Goal: Task Accomplishment & Management: Complete application form

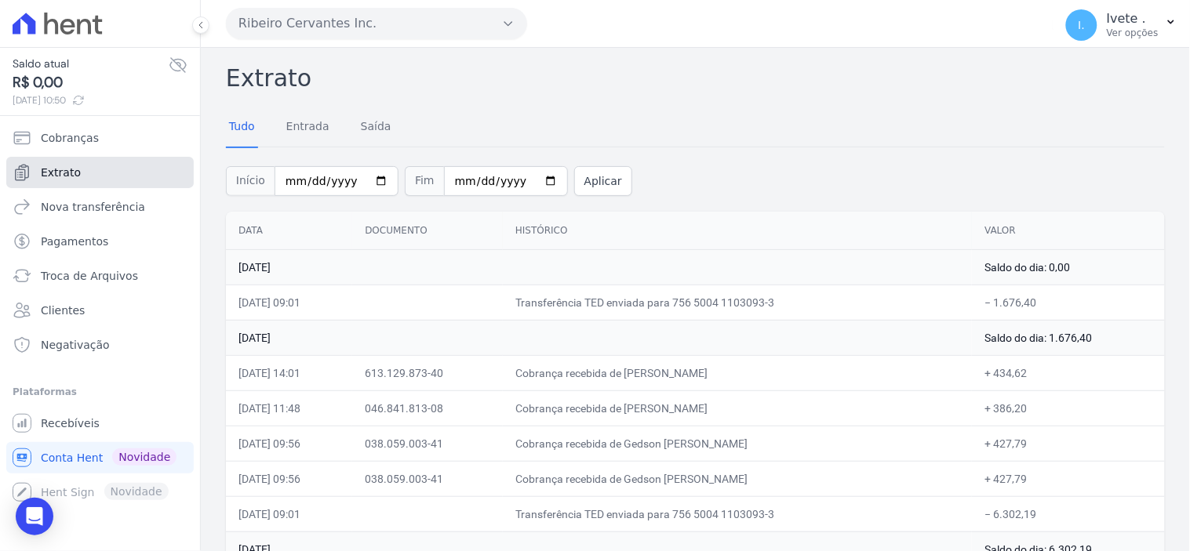
click at [65, 177] on span "Extrato" at bounding box center [61, 173] width 40 height 16
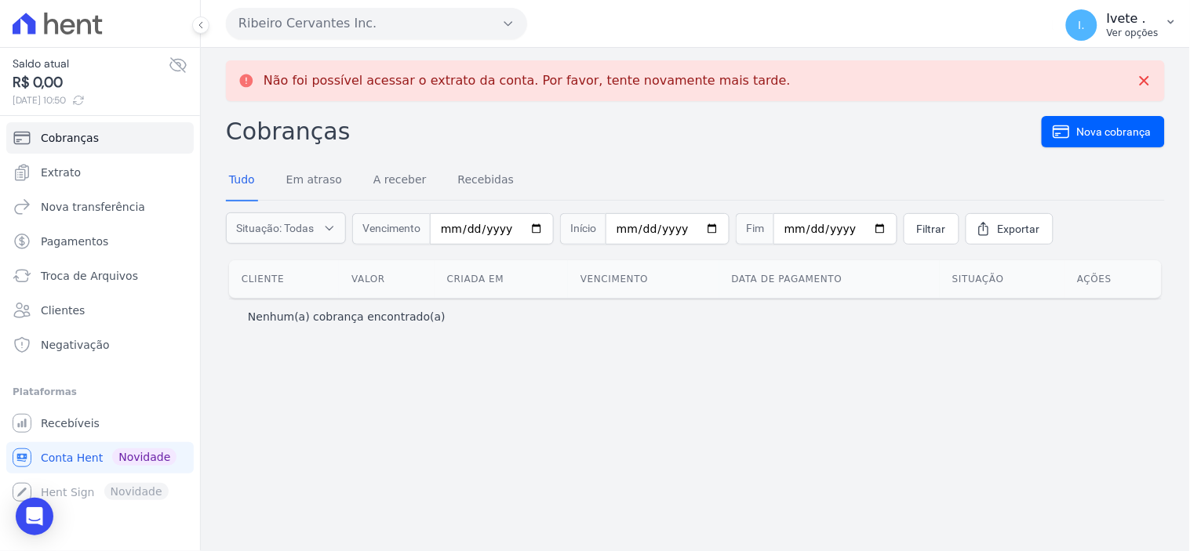
click at [1086, 24] on span "I." at bounding box center [1082, 25] width 7 height 11
click at [1057, 60] on link "Logout" at bounding box center [1089, 67] width 201 height 28
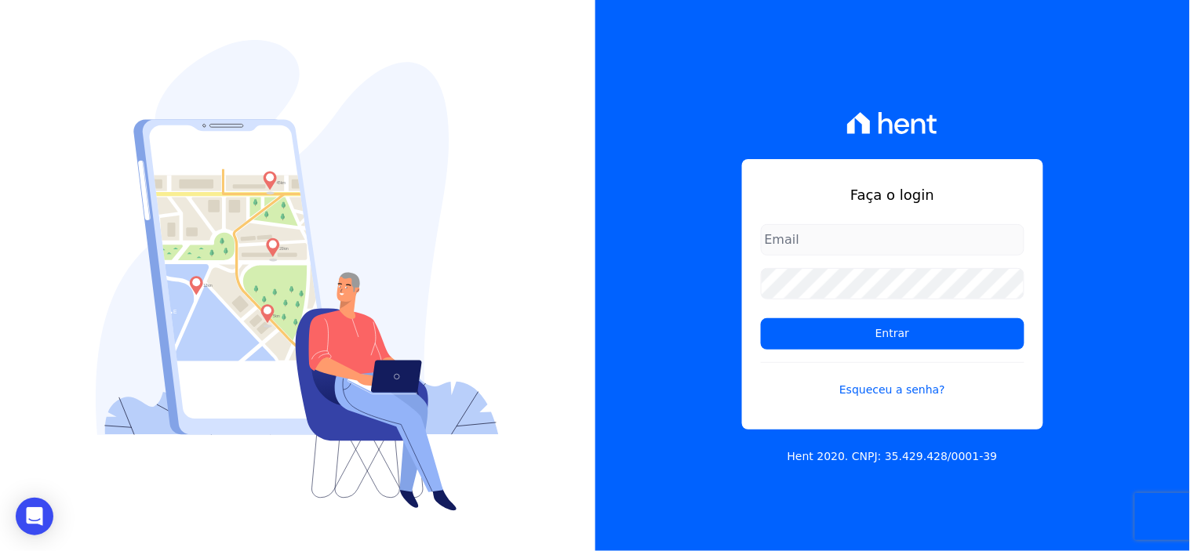
click at [788, 238] on input "email" at bounding box center [893, 239] width 264 height 31
click at [812, 242] on input "email" at bounding box center [893, 239] width 264 height 31
type input "m"
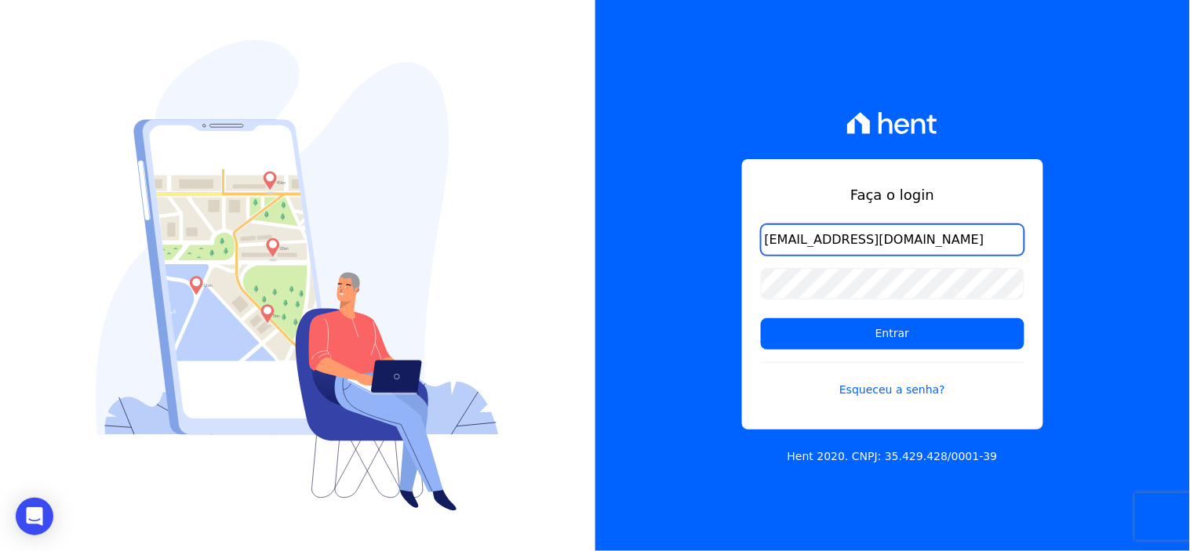
type input "[EMAIL_ADDRESS][DOMAIN_NAME]"
click at [1068, 259] on div "Faça o login [EMAIL_ADDRESS][DOMAIN_NAME] Entrar Esqueceu a senha? Hent 2020. C…" at bounding box center [892, 275] width 595 height 551
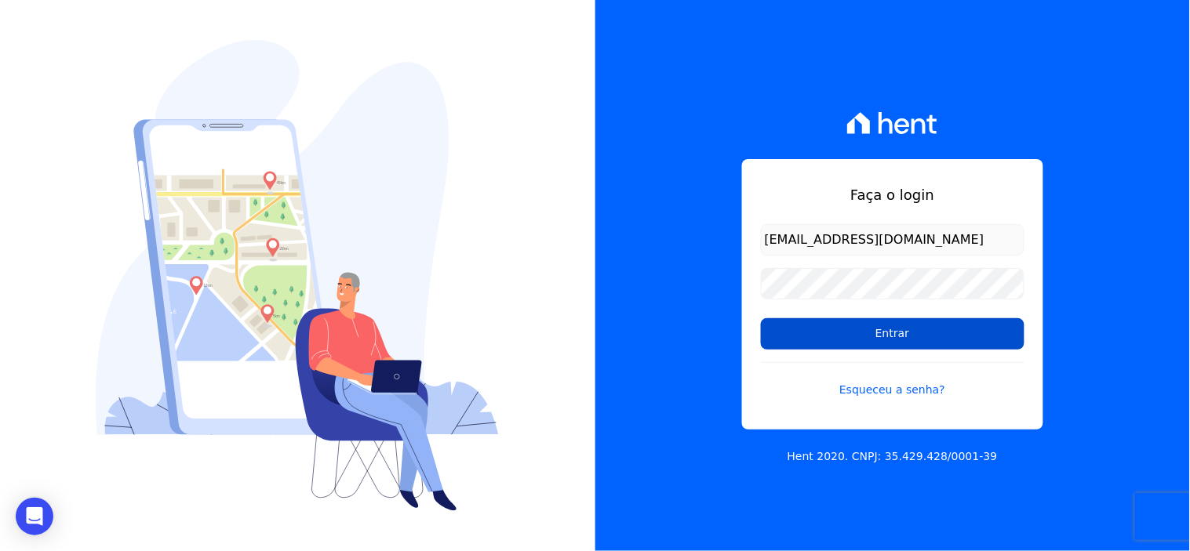
click at [843, 328] on input "Entrar" at bounding box center [893, 333] width 264 height 31
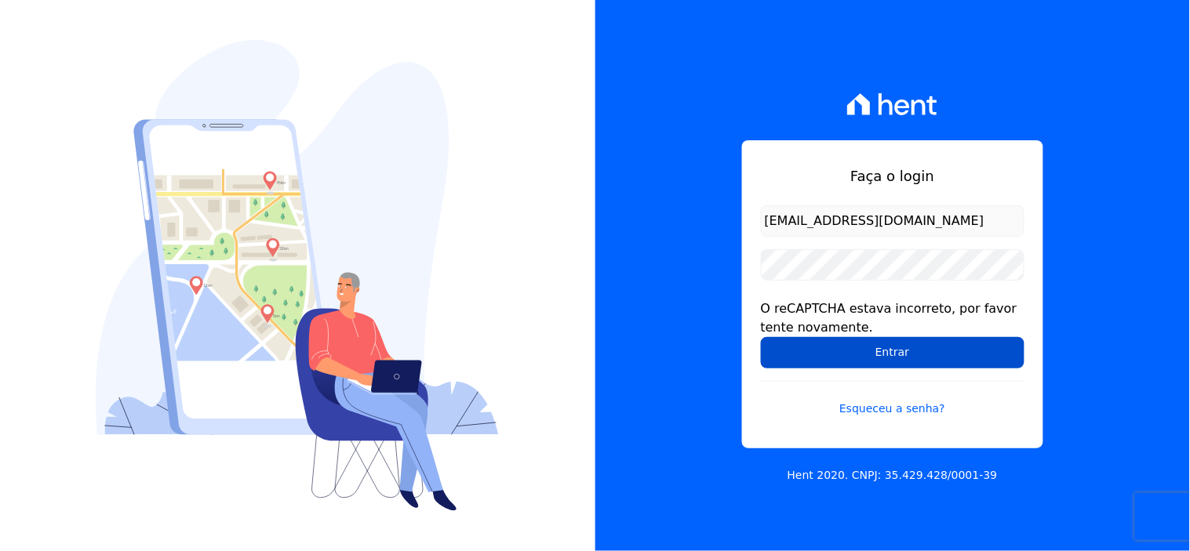
click at [861, 348] on input "Entrar" at bounding box center [893, 352] width 264 height 31
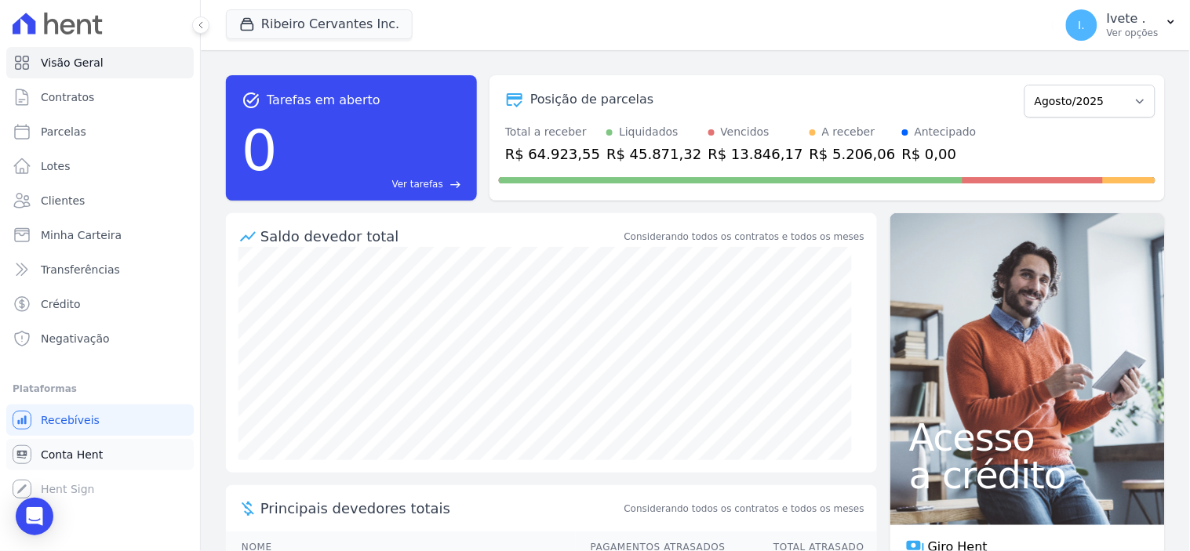
click at [75, 450] on span "Conta Hent" at bounding box center [72, 455] width 62 height 16
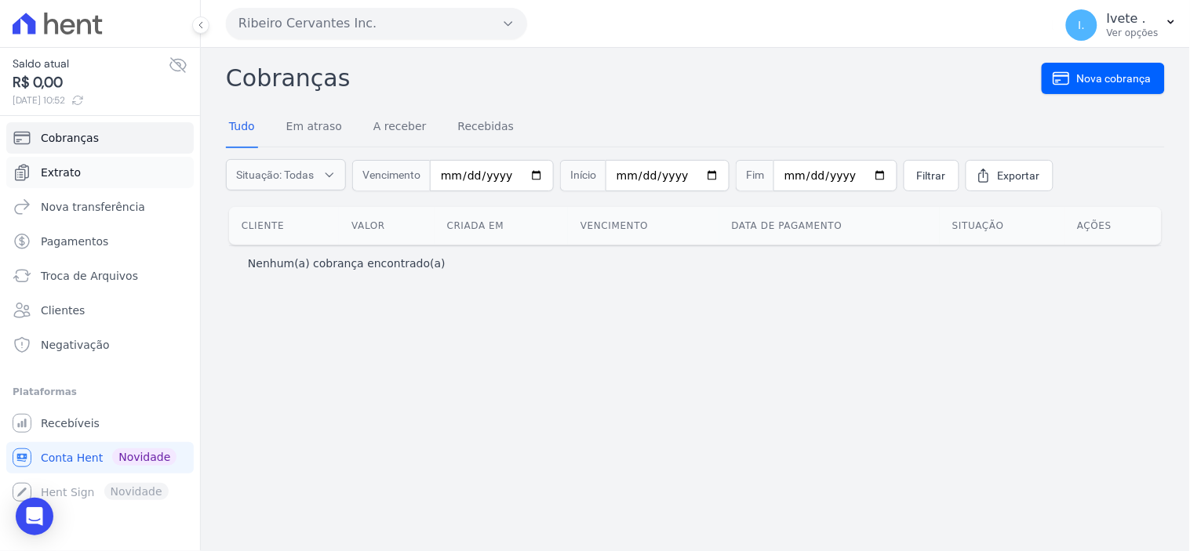
click at [59, 173] on span "Extrato" at bounding box center [61, 173] width 40 height 16
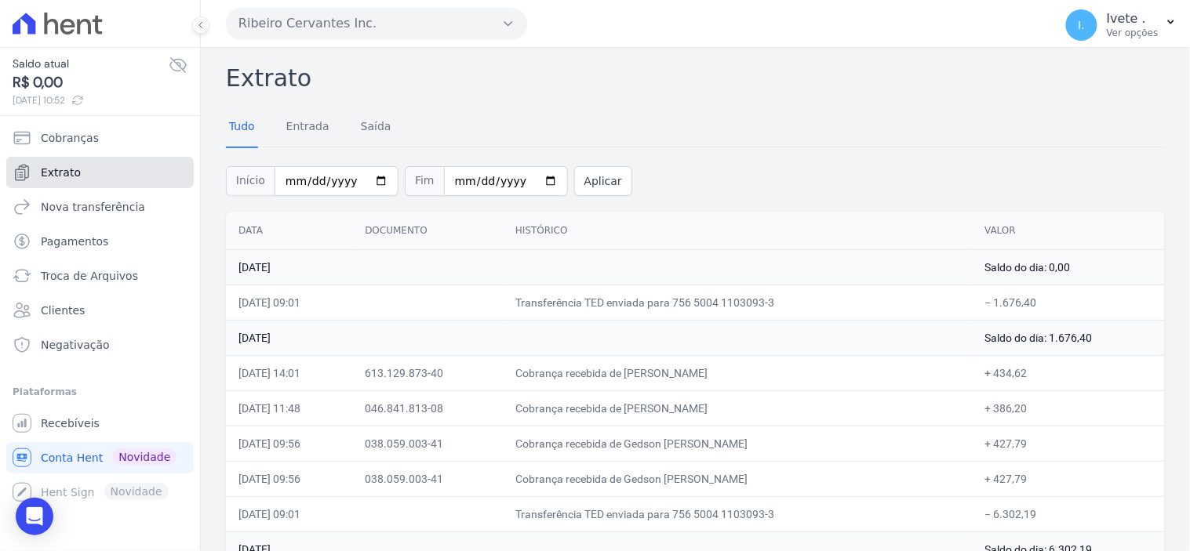
click at [59, 173] on span "Extrato" at bounding box center [61, 173] width 40 height 16
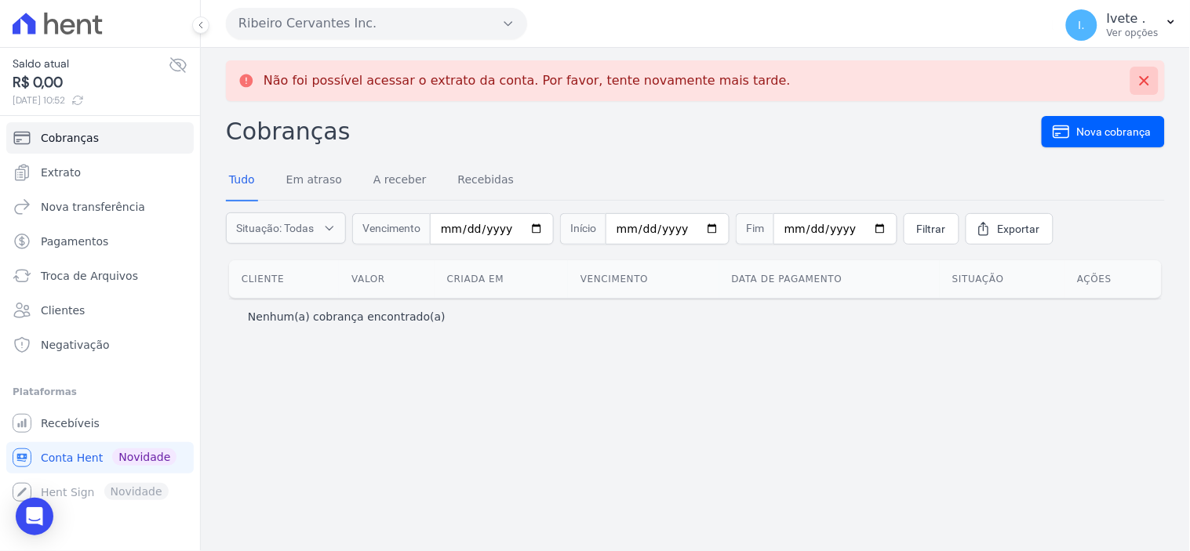
click at [1145, 76] on icon at bounding box center [1145, 81] width 16 height 16
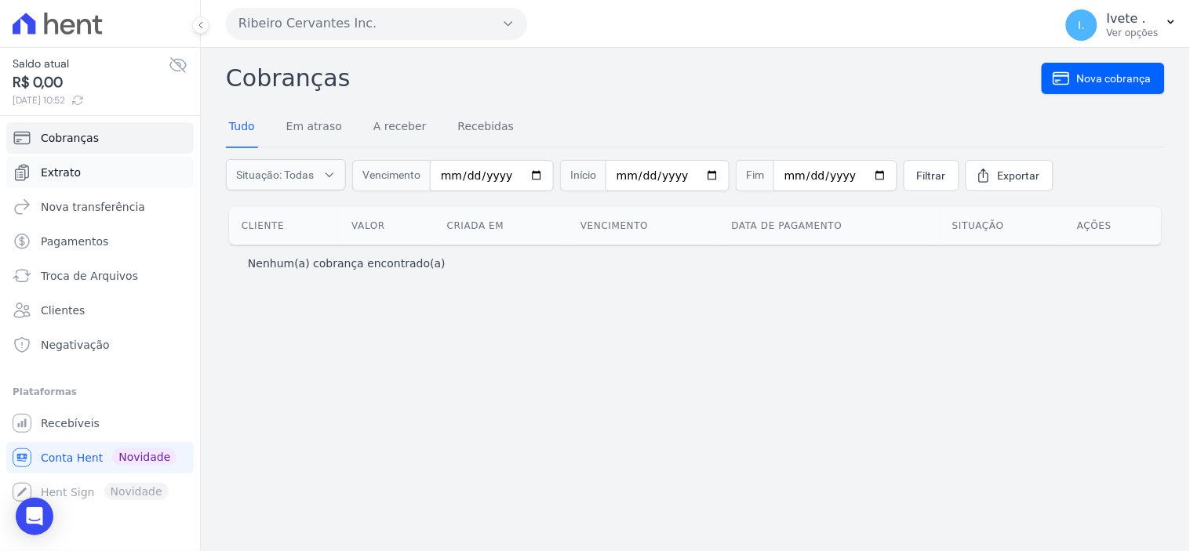
click at [58, 176] on span "Extrato" at bounding box center [61, 173] width 40 height 16
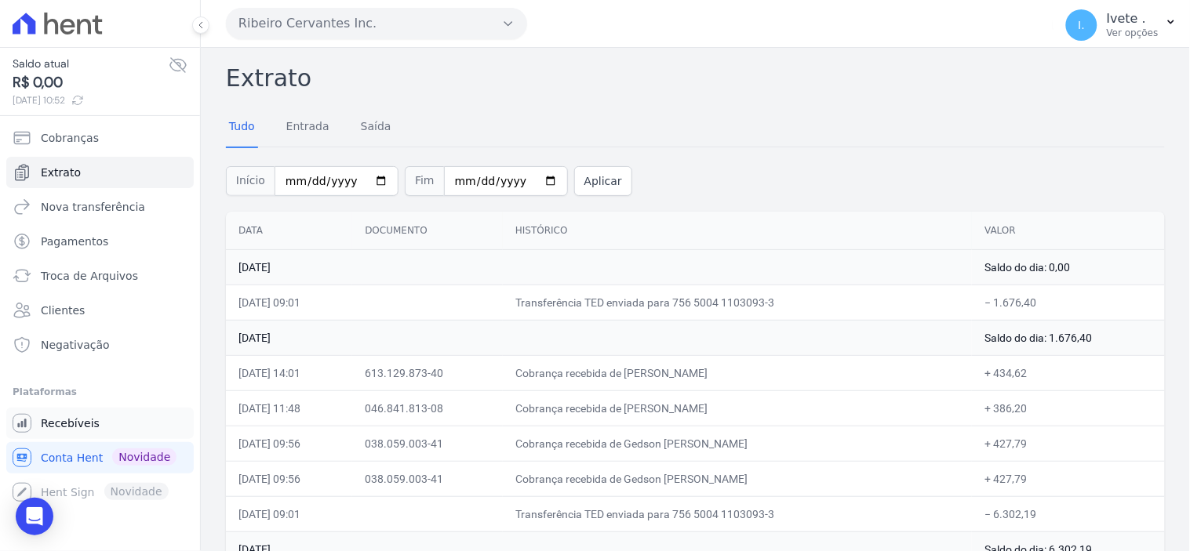
click at [71, 420] on span "Recebíveis" at bounding box center [70, 424] width 59 height 16
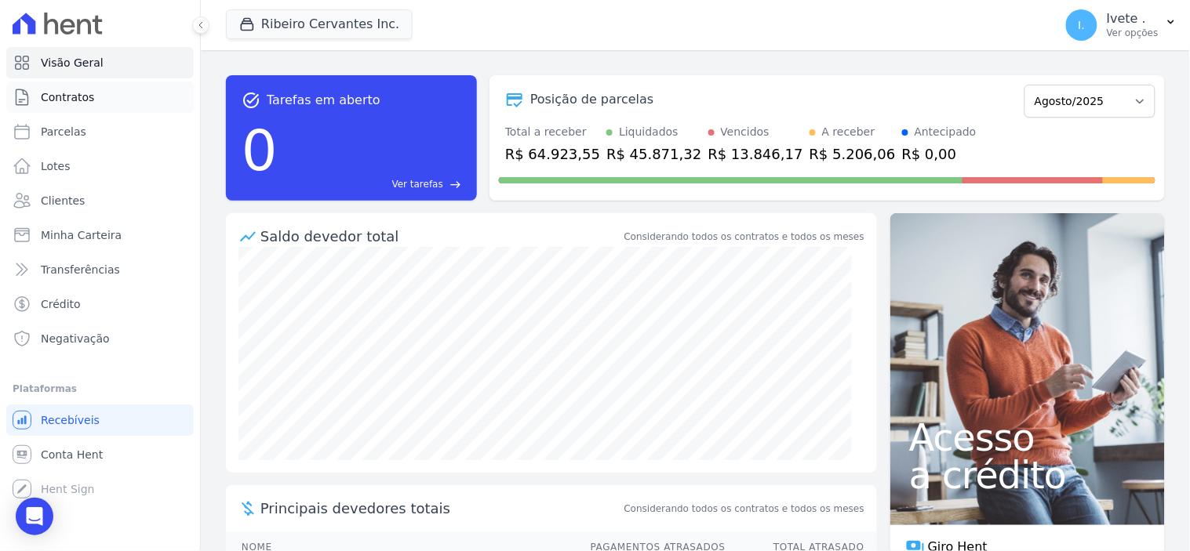
click at [86, 98] on span "Contratos" at bounding box center [67, 97] width 53 height 16
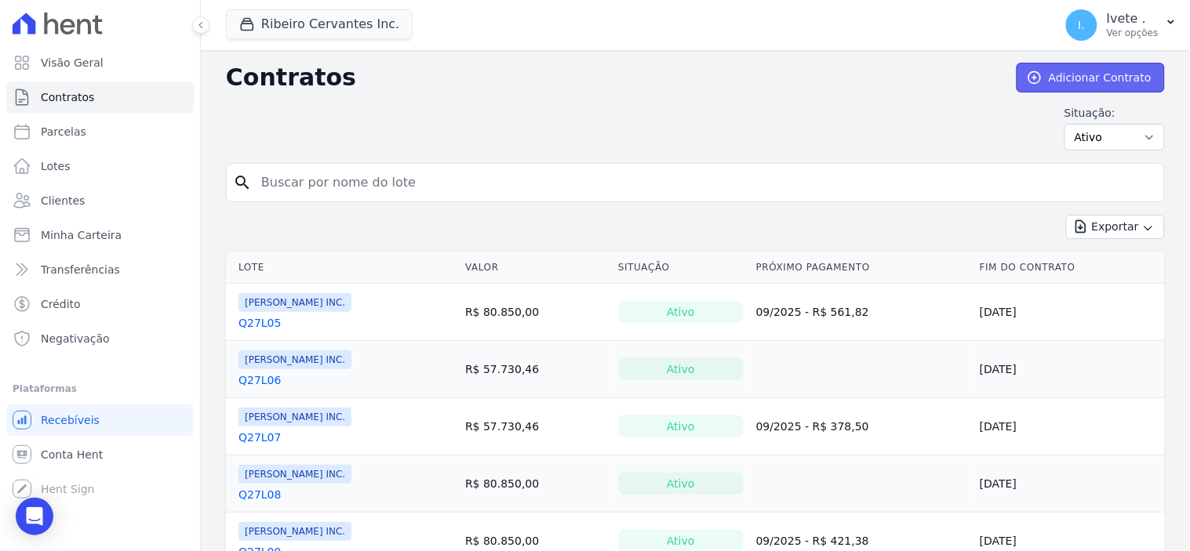
click at [1065, 80] on link "Adicionar Contrato" at bounding box center [1091, 78] width 148 height 30
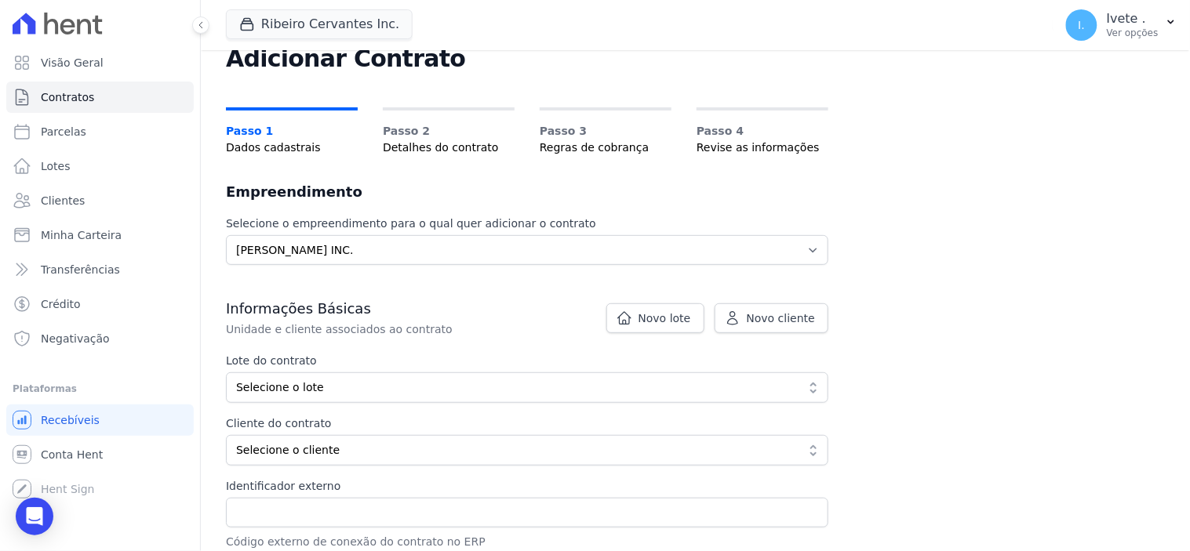
scroll to position [87, 0]
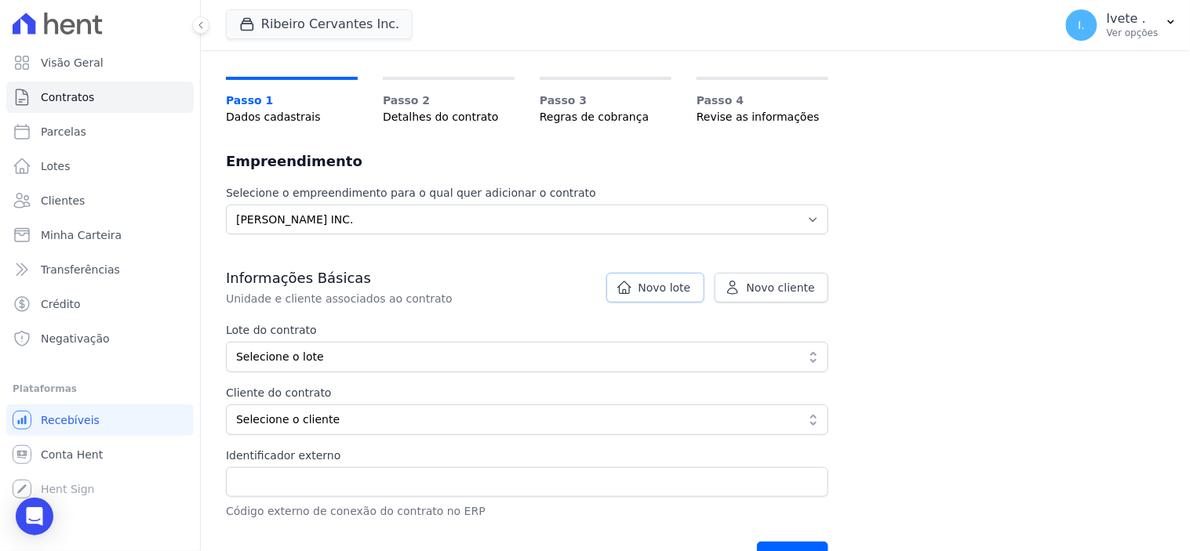
click at [667, 286] on span "Novo lote" at bounding box center [665, 288] width 53 height 16
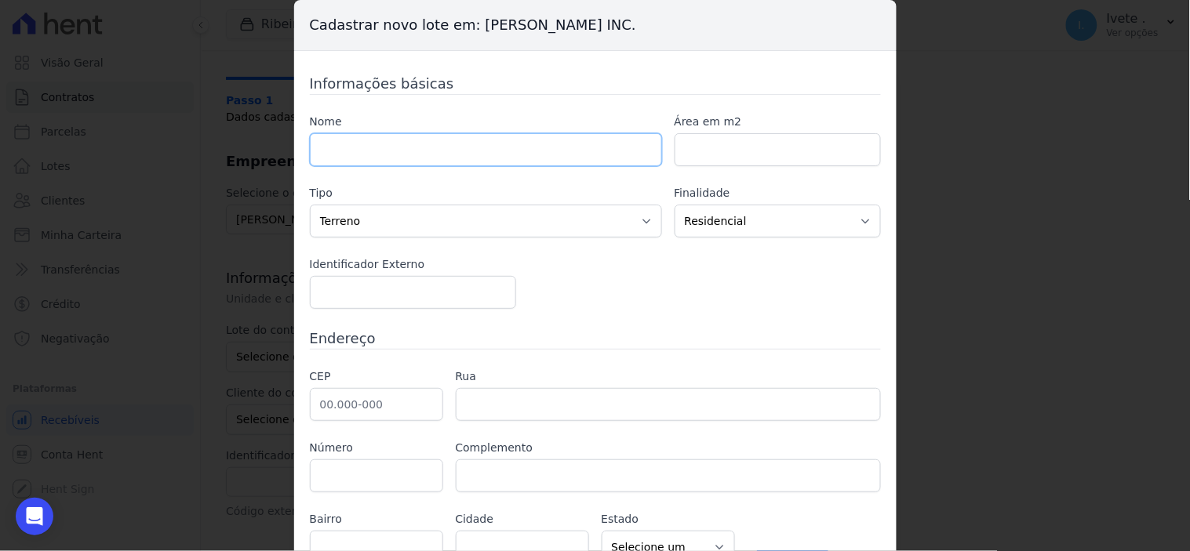
click at [347, 155] on input "text" at bounding box center [486, 149] width 352 height 33
click at [727, 144] on input "number" at bounding box center [778, 149] width 206 height 33
click at [638, 218] on select "Casa Apartamento Escritório Flat Loja Espaço Comercial Terreno Outros" at bounding box center [486, 221] width 352 height 33
click at [873, 217] on select "Residencial Não-residencial Comercial Industrial Misto" at bounding box center [778, 221] width 206 height 33
click at [362, 299] on input "number" at bounding box center [413, 292] width 206 height 33
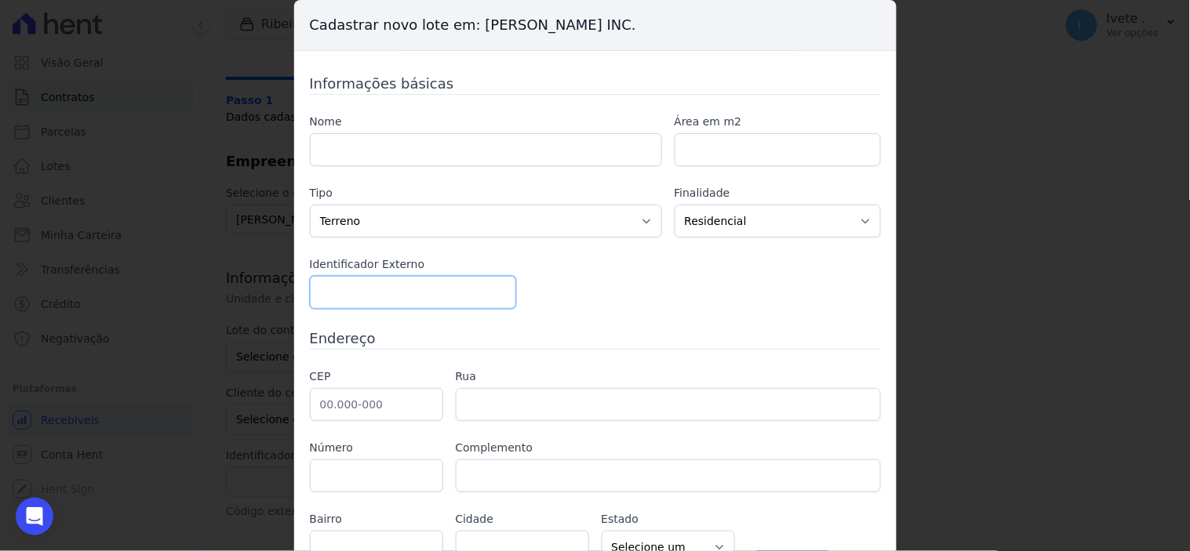
click at [490, 303] on input "number" at bounding box center [413, 292] width 206 height 33
type input "1"
click at [490, 288] on input "1" at bounding box center [413, 292] width 206 height 33
click at [389, 395] on input "text" at bounding box center [376, 404] width 133 height 33
type input "65.800-000"
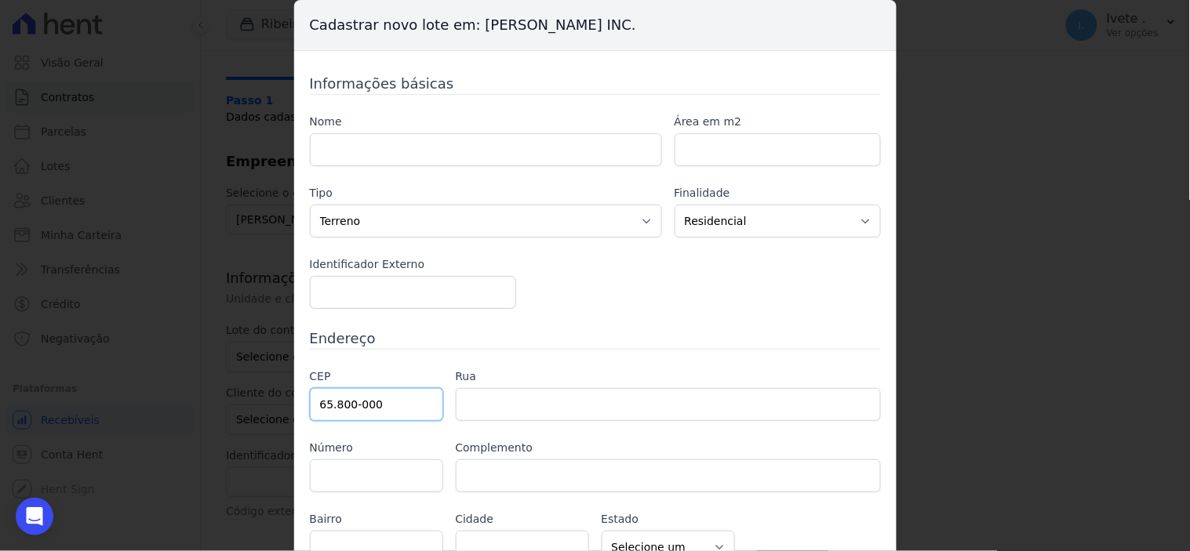
type input "Marcone Pereira dos Santos"
type input "1801"
type input "Sala 02"
select select "MA"
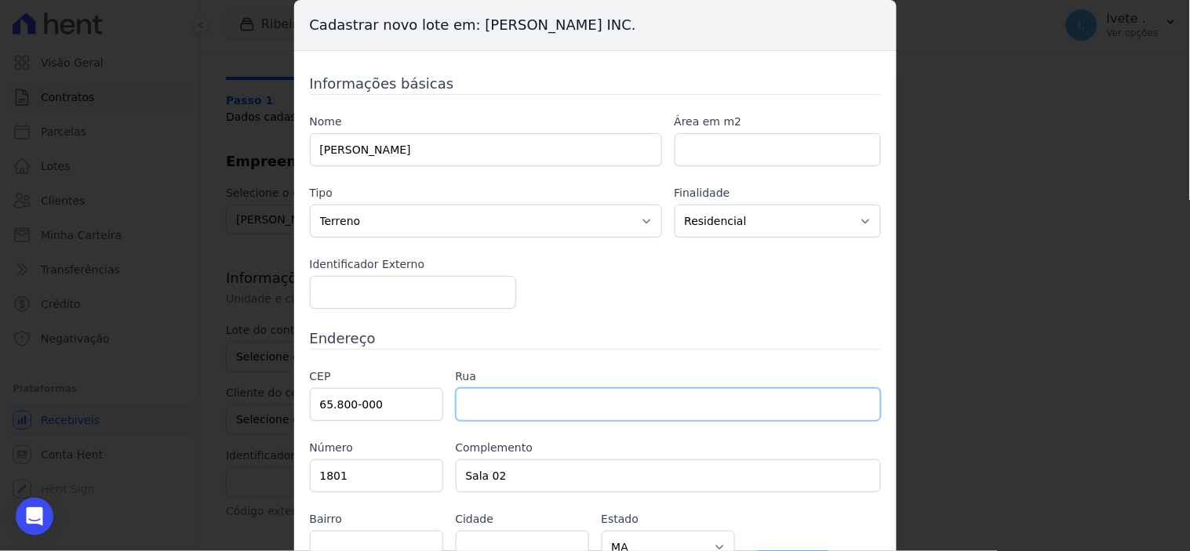
click at [488, 405] on input "text" at bounding box center [668, 404] width 425 height 33
type input "Balsas"
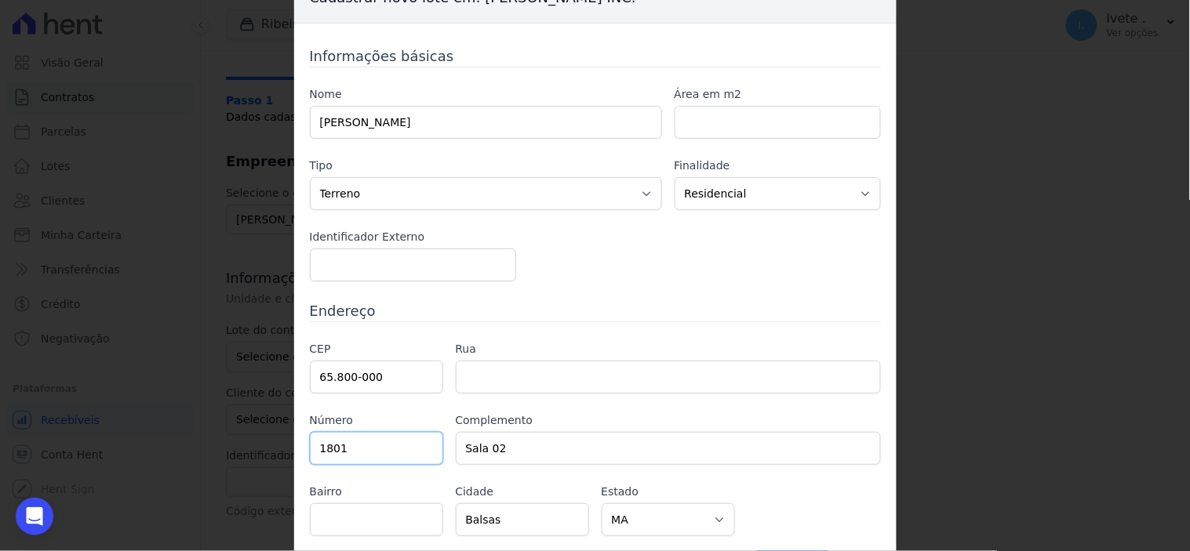
scroll to position [0, 0]
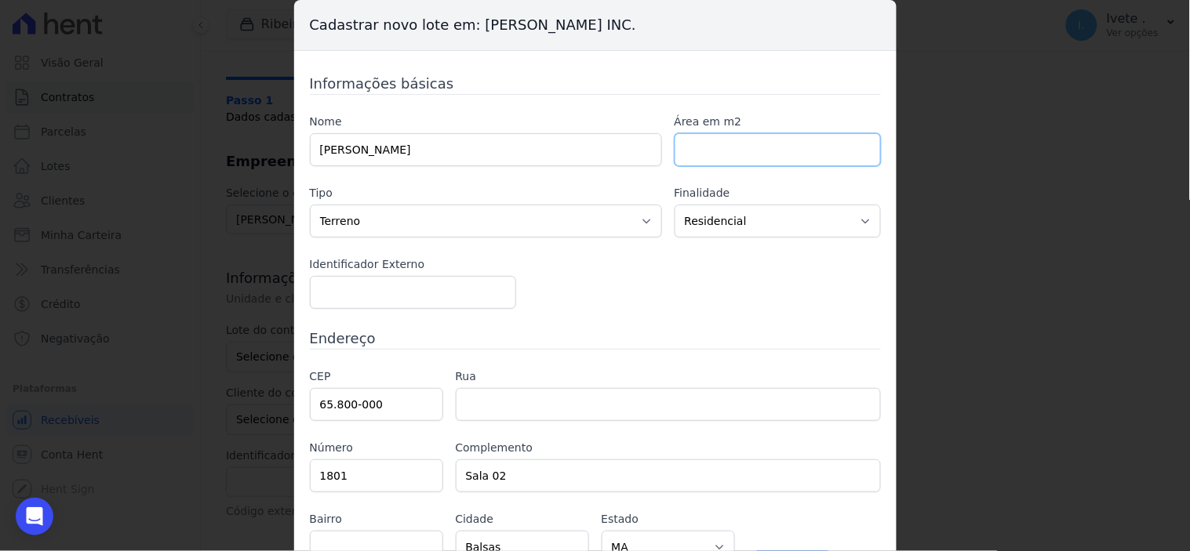
click at [746, 146] on input "number" at bounding box center [778, 149] width 206 height 33
type input "-1"
click at [861, 158] on input "-1" at bounding box center [778, 149] width 206 height 33
click at [692, 155] on input "-1" at bounding box center [778, 149] width 206 height 33
click at [1033, 204] on div "Cadastrar novo lote em: Ribeiro Cervantes INC. Informações básicas Nome Marcone…" at bounding box center [595, 275] width 1190 height 551
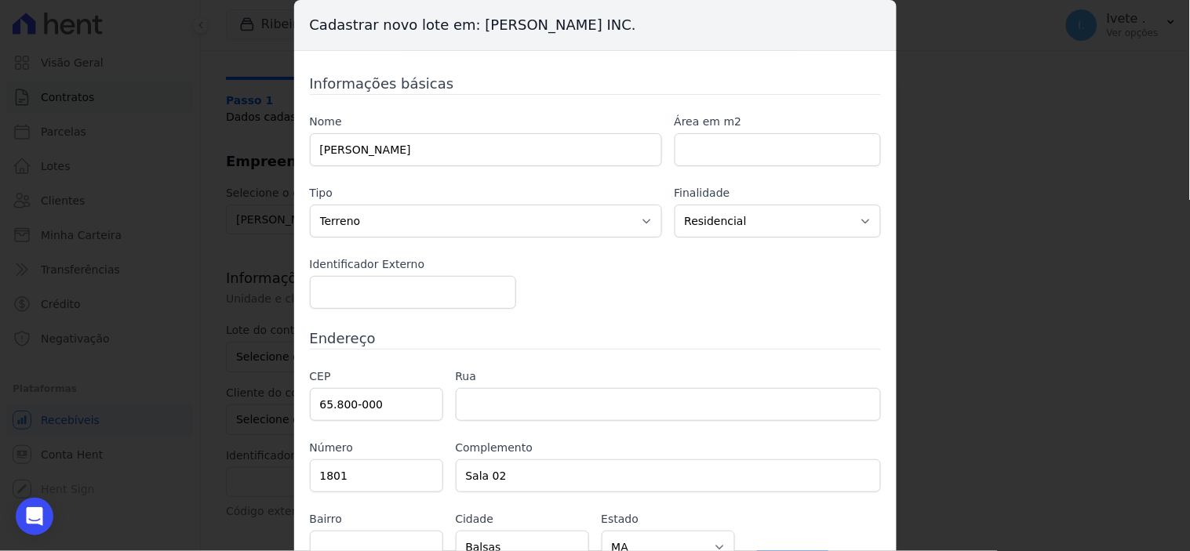
click at [1026, 85] on div "Cadastrar novo lote em: Ribeiro Cervantes INC. Informações básicas Nome Marcone…" at bounding box center [595, 275] width 1190 height 551
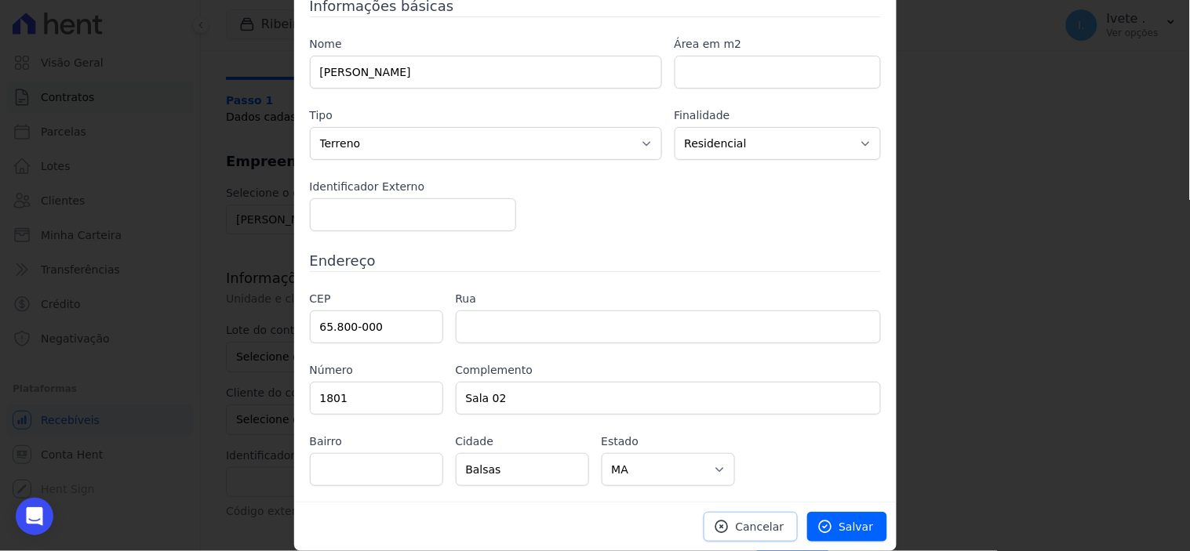
click at [748, 514] on link "Cancelar" at bounding box center [751, 527] width 94 height 30
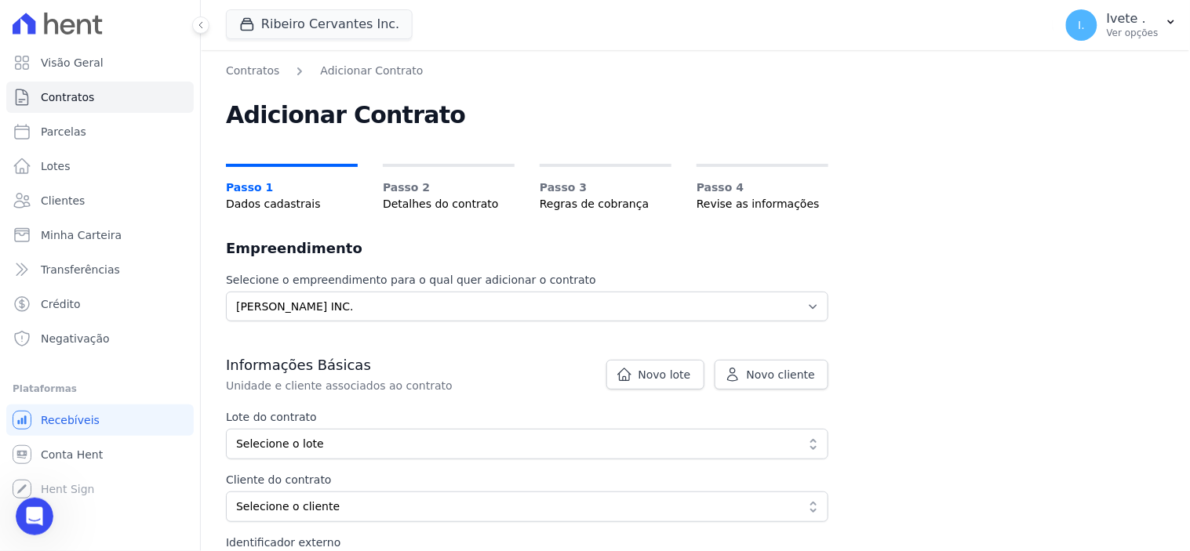
scroll to position [0, 0]
click at [100, 100] on link "Contratos" at bounding box center [99, 97] width 187 height 31
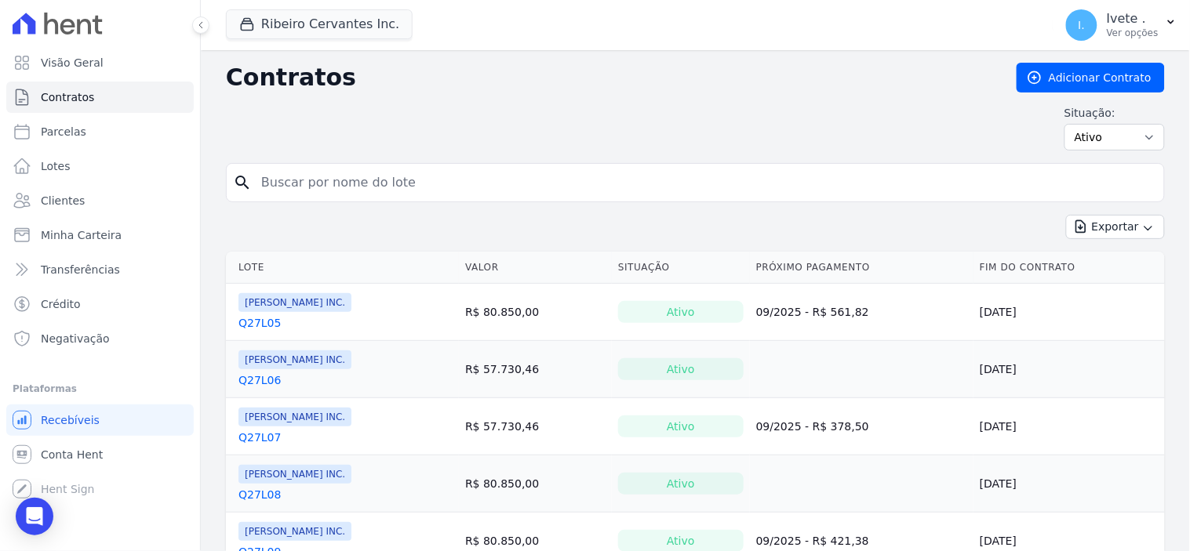
click at [318, 201] on div "search" at bounding box center [695, 182] width 939 height 39
click at [317, 195] on input "search" at bounding box center [705, 182] width 906 height 31
type input "q33l27"
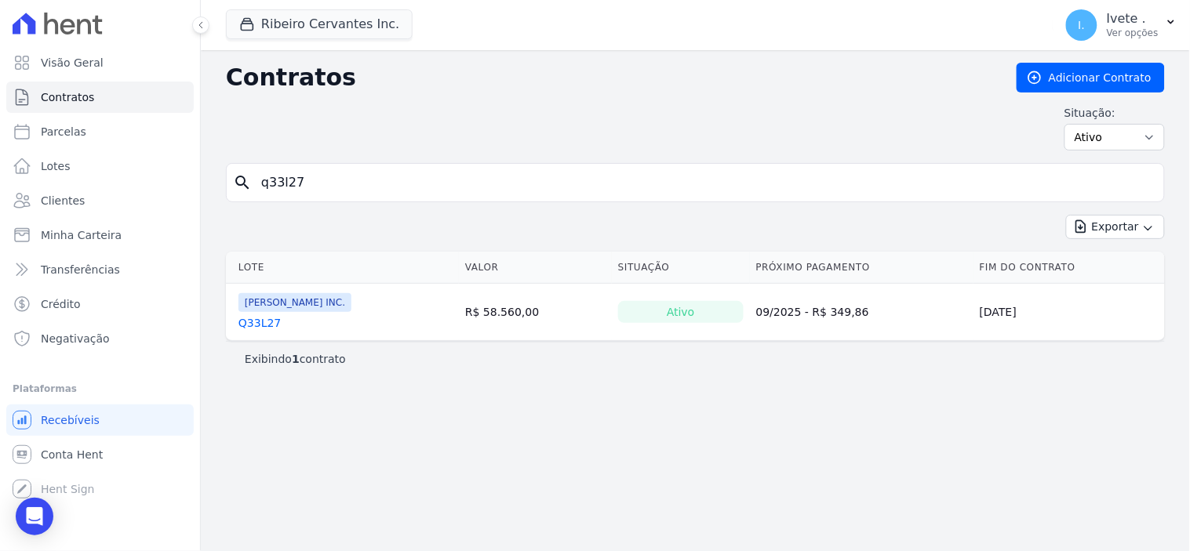
click at [265, 322] on link "Q33L27" at bounding box center [259, 323] width 42 height 16
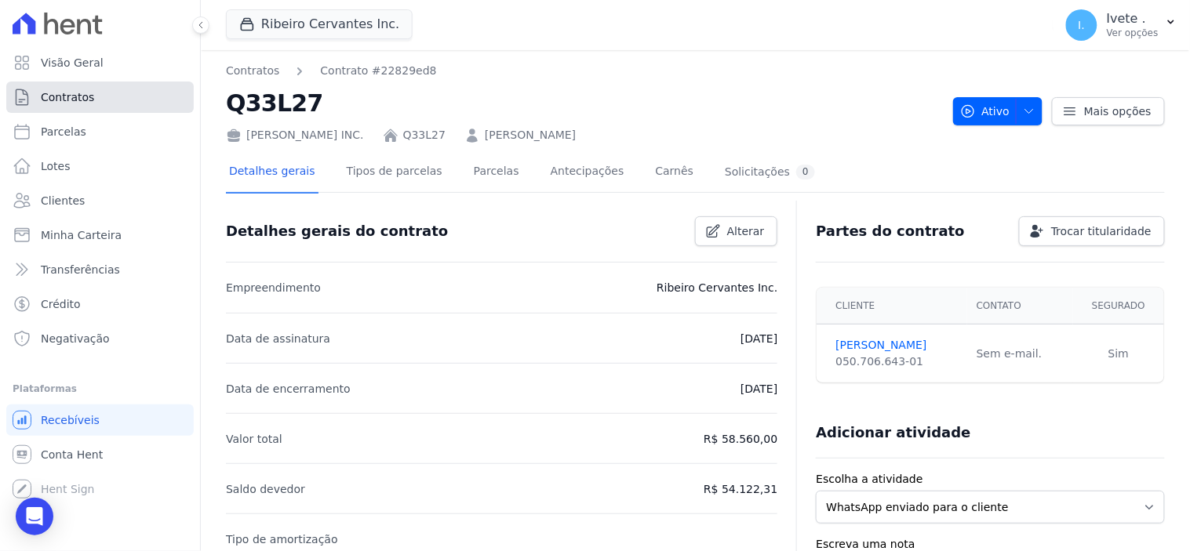
click at [99, 96] on link "Contratos" at bounding box center [99, 97] width 187 height 31
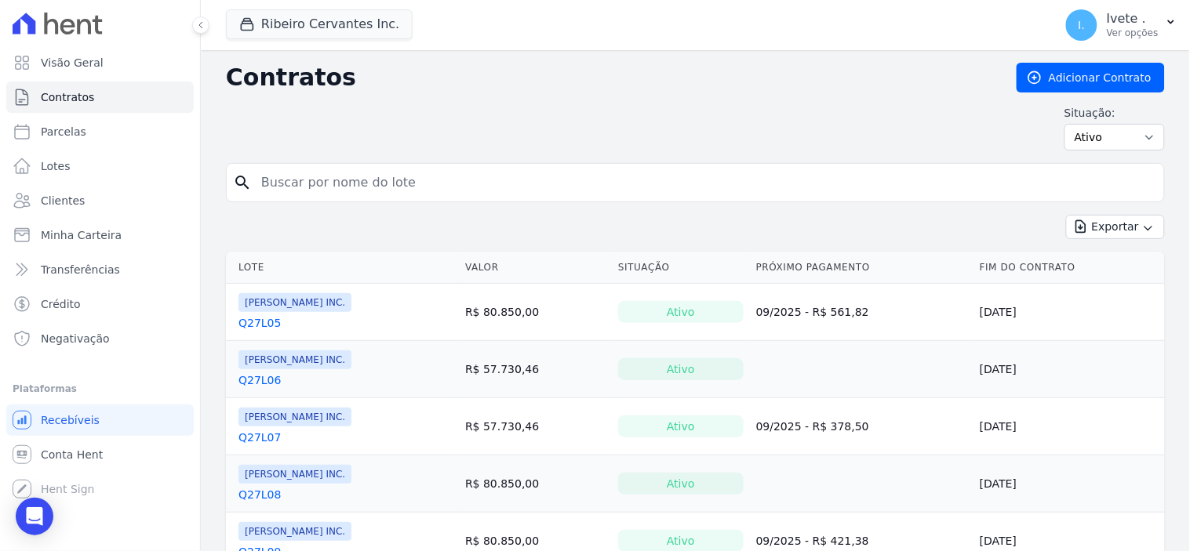
drag, startPoint x: 334, startPoint y: 179, endPoint x: 320, endPoint y: 179, distance: 14.1
click at [320, 179] on input "search" at bounding box center [705, 182] width 906 height 31
type input "q33l17"
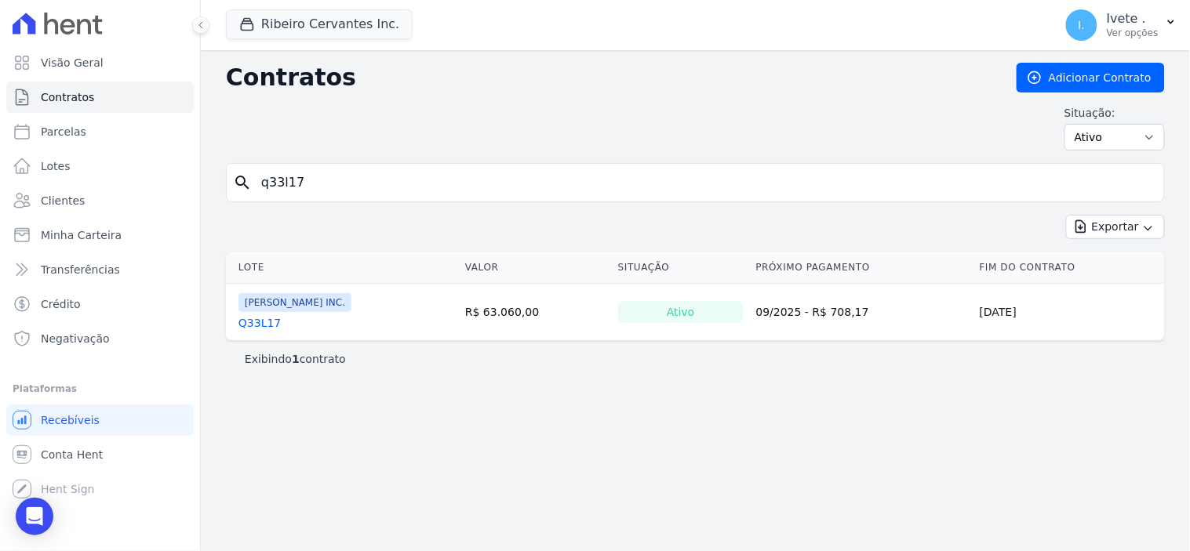
click at [262, 323] on link "Q33L17" at bounding box center [259, 323] width 42 height 16
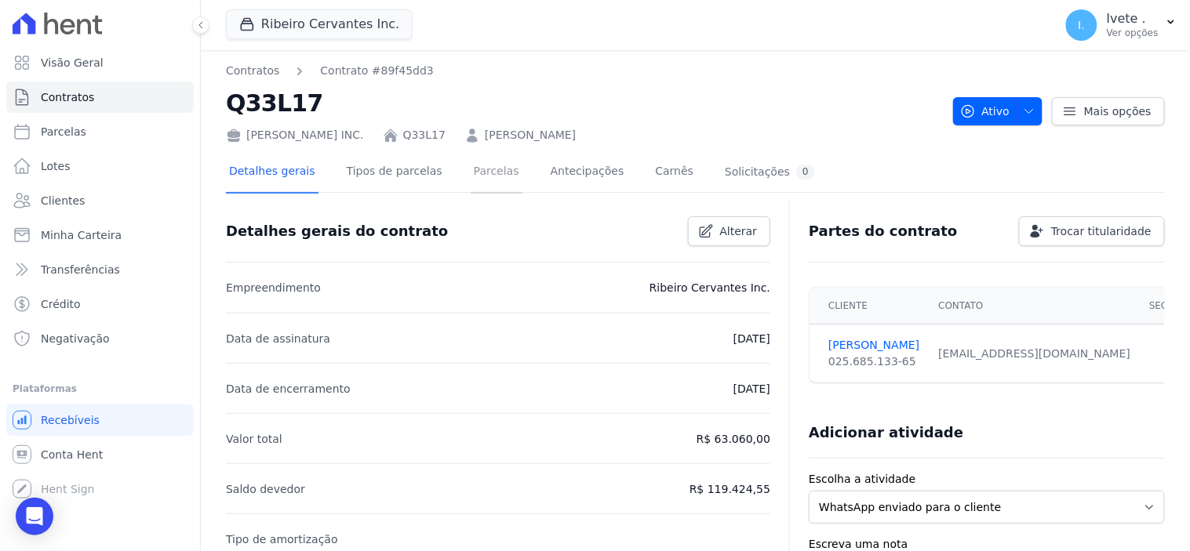
click at [479, 171] on link "Parcelas" at bounding box center [497, 173] width 52 height 42
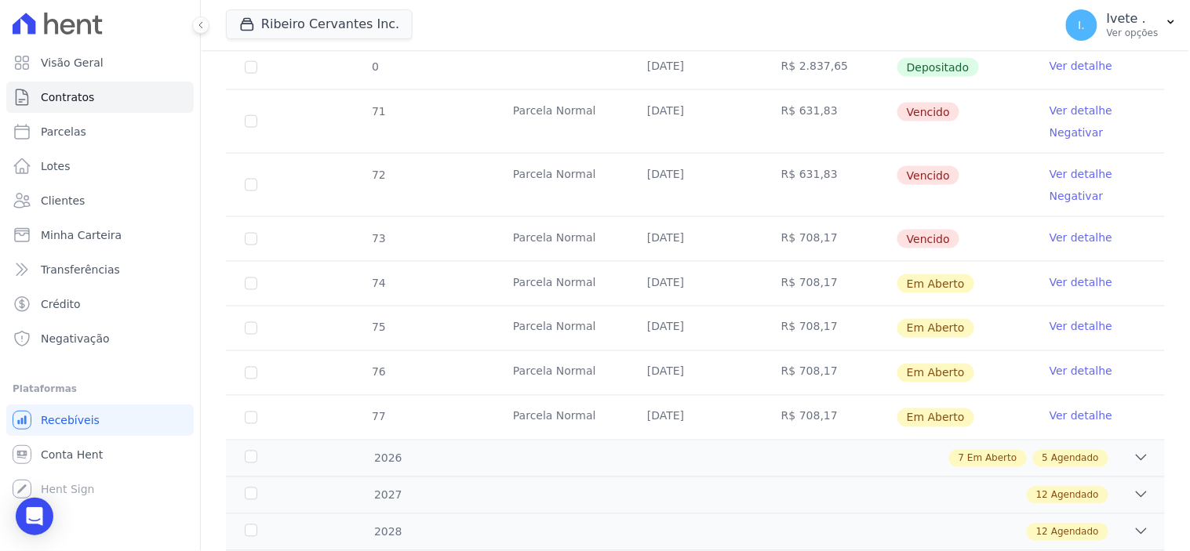
scroll to position [435, 0]
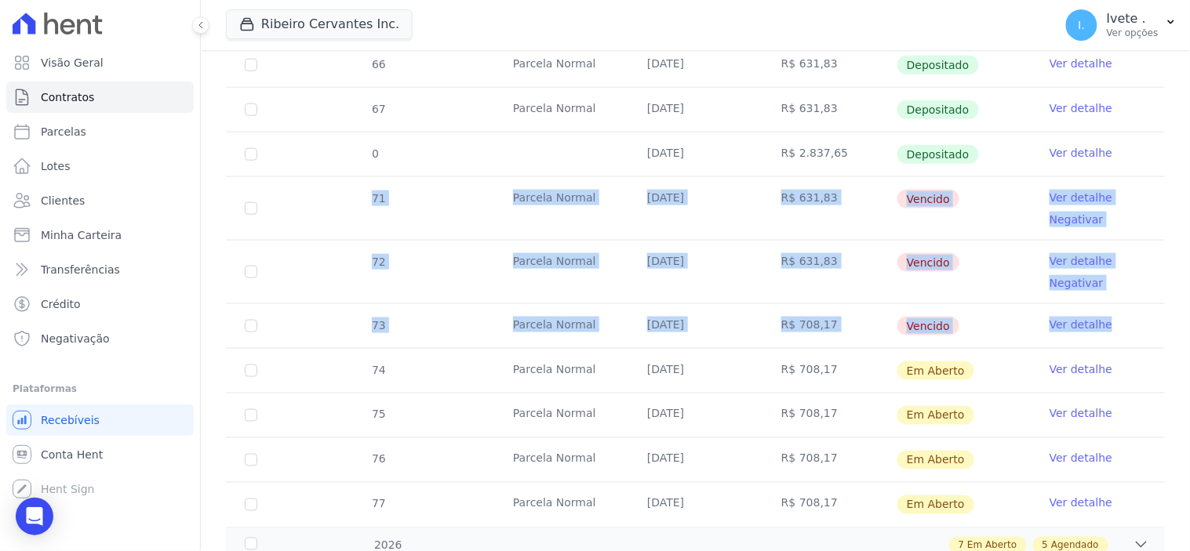
drag, startPoint x: 334, startPoint y: 198, endPoint x: 1123, endPoint y: 312, distance: 796.6
click at [1123, 312] on tbody "66 Parcela Normal 25/01/2025 R$ 631,83 Depositado Ver detalhe 67 Parcela Normal…" at bounding box center [695, 285] width 939 height 484
copy tbody "71 Parcela Normal 25/06/2025 R$ 631,83 Vencido Ver detalhe Negativar 72 Parcela…"
click at [106, 122] on link "Parcelas" at bounding box center [99, 131] width 187 height 31
click at [111, 105] on link "Contratos" at bounding box center [99, 97] width 187 height 31
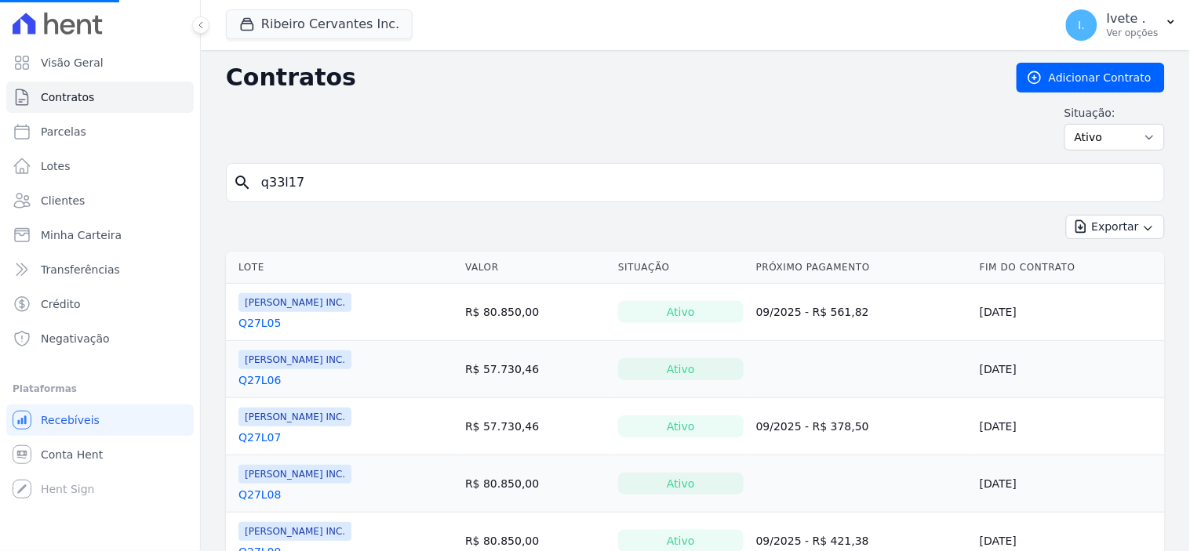
select select
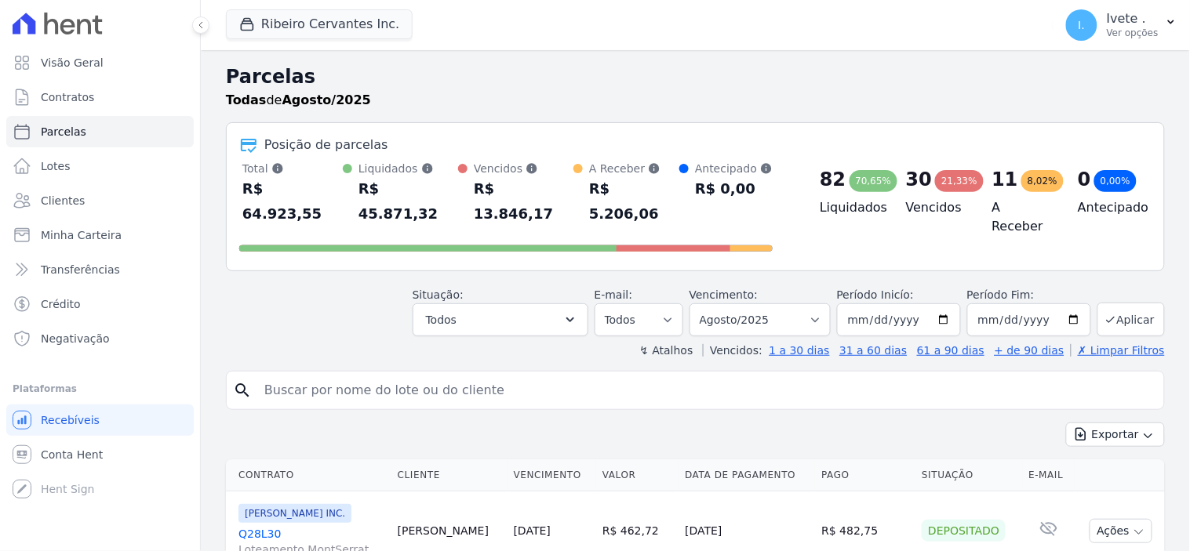
click at [75, 38] on div at bounding box center [99, 23] width 187 height 47
click at [59, 457] on span "Conta Hent" at bounding box center [72, 455] width 62 height 16
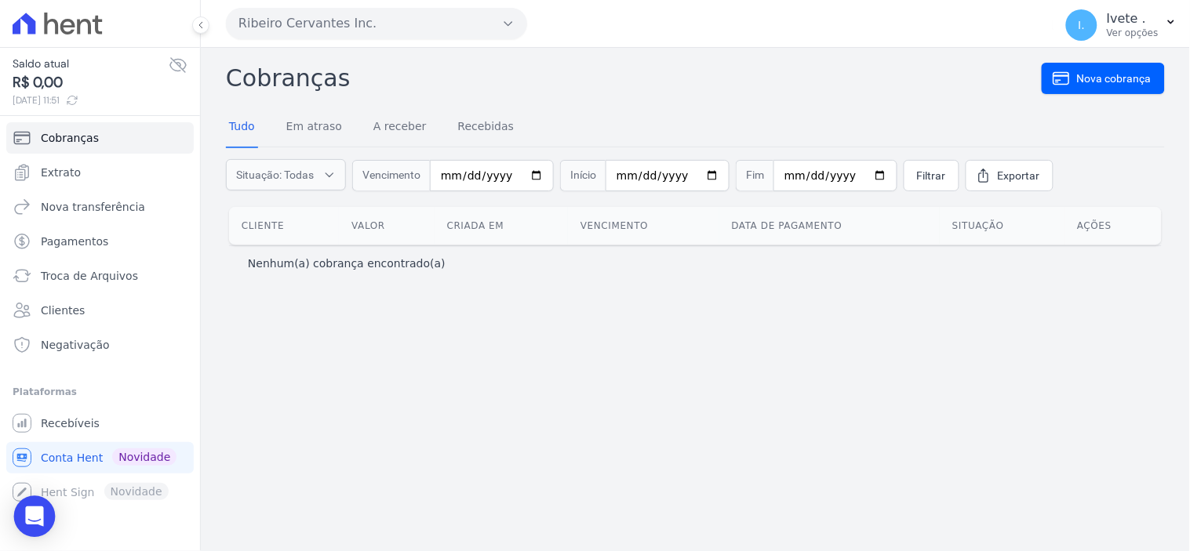
click at [29, 508] on div "Open Intercom Messenger" at bounding box center [35, 518] width 42 height 42
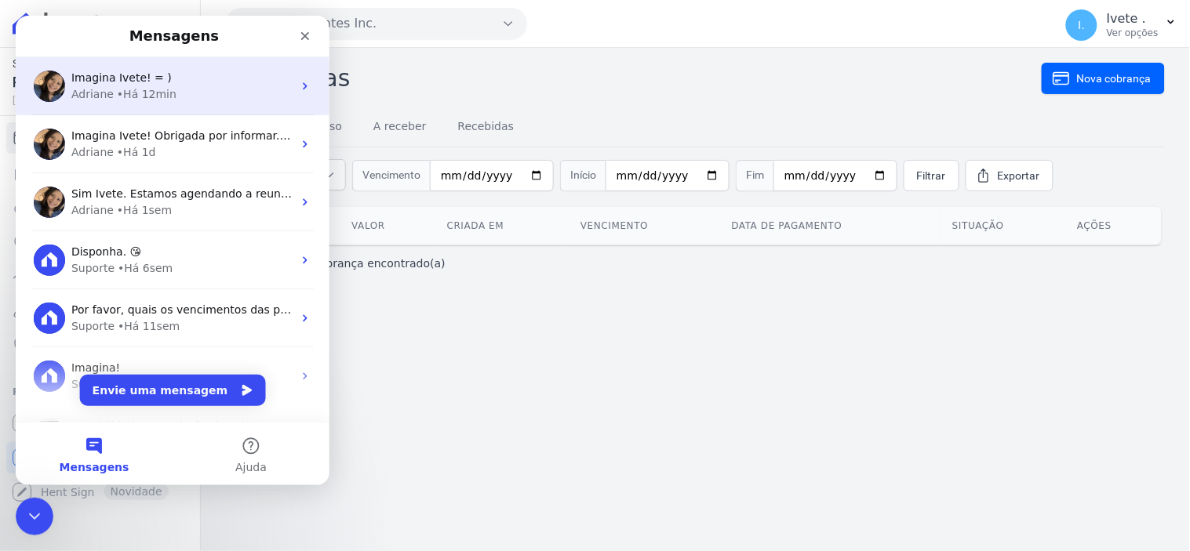
click at [117, 77] on span "Imagina Ivete! = )" at bounding box center [121, 77] width 100 height 13
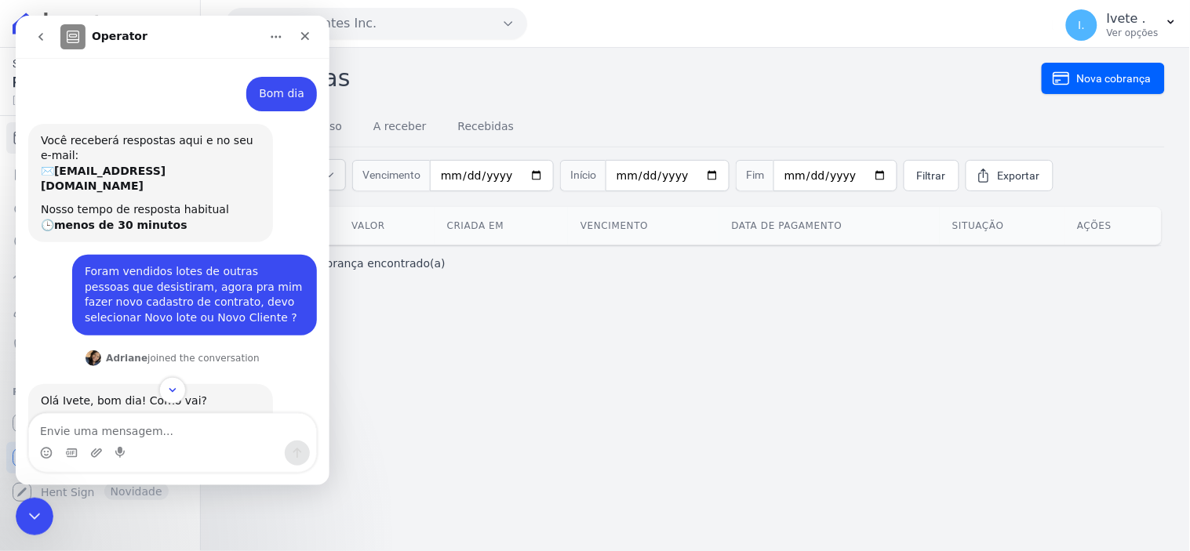
scroll to position [207, 0]
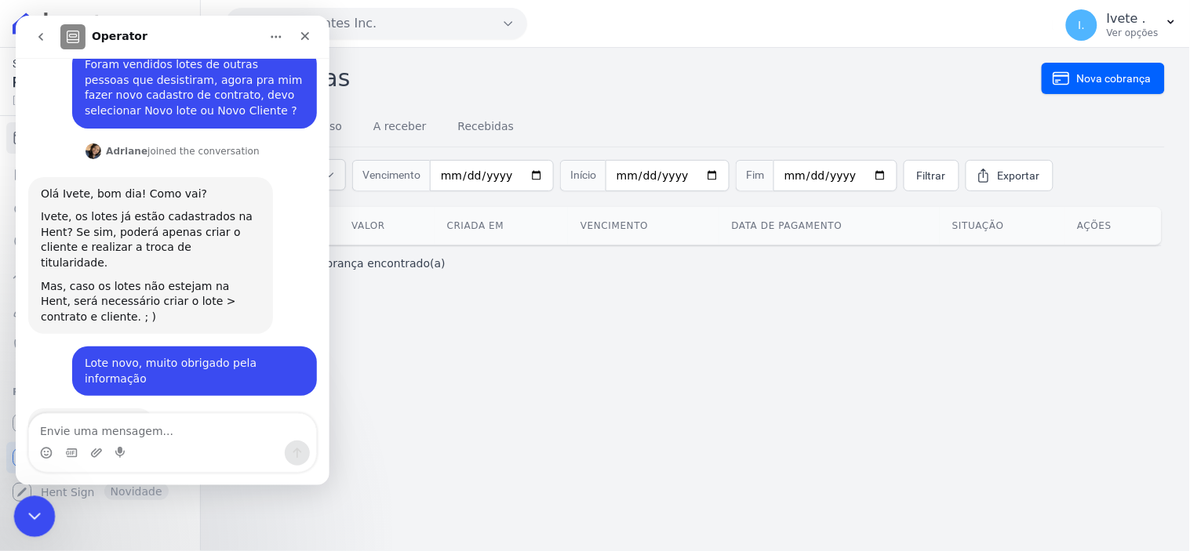
click at [39, 508] on icon "Encerramento do Messenger da Intercom" at bounding box center [32, 514] width 19 height 19
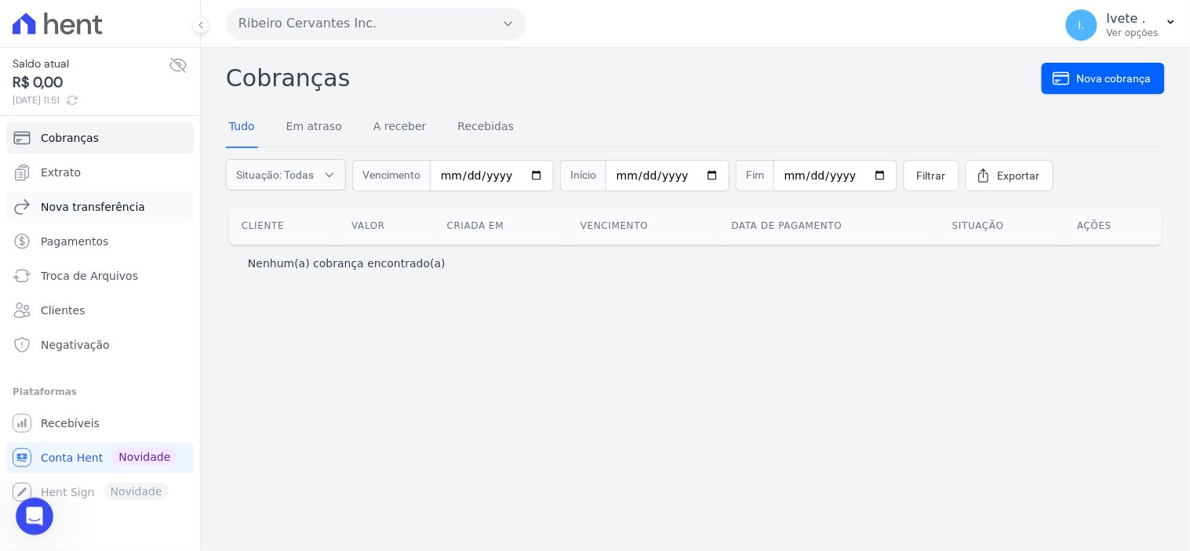
scroll to position [304, 0]
click at [67, 175] on span "Extrato" at bounding box center [61, 173] width 40 height 16
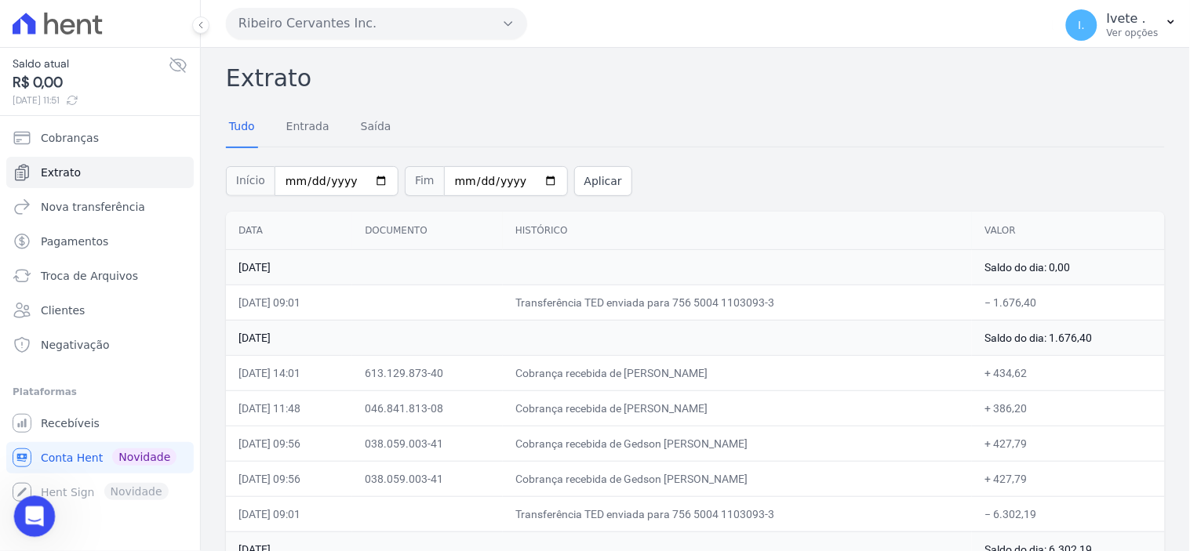
click at [39, 516] on icon "Abertura do Messenger da Intercom" at bounding box center [33, 515] width 26 height 26
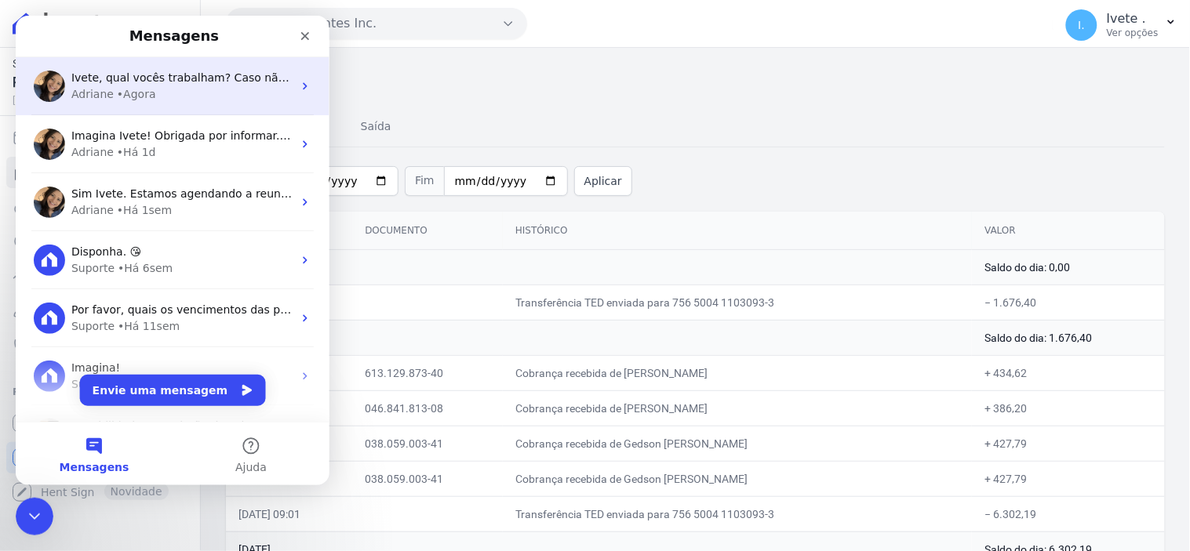
click at [169, 86] on div "Adriane • Agora" at bounding box center [181, 94] width 221 height 16
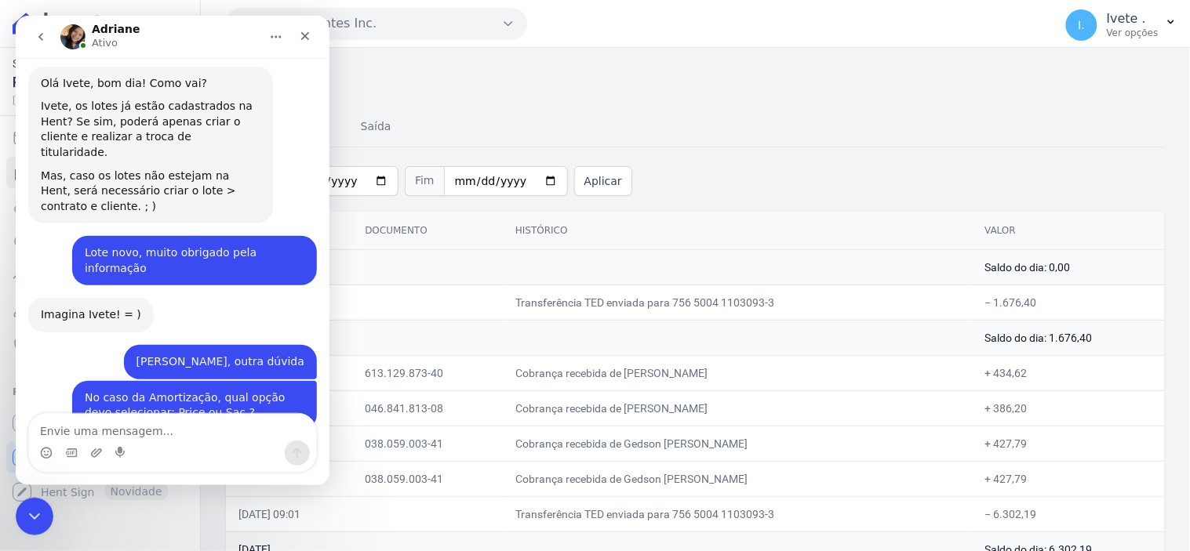
scroll to position [409, 0]
